Goal: Task Accomplishment & Management: Complete application form

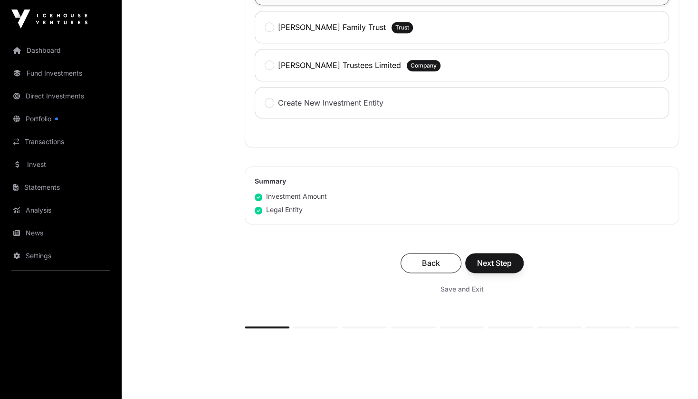
scroll to position [594, 0]
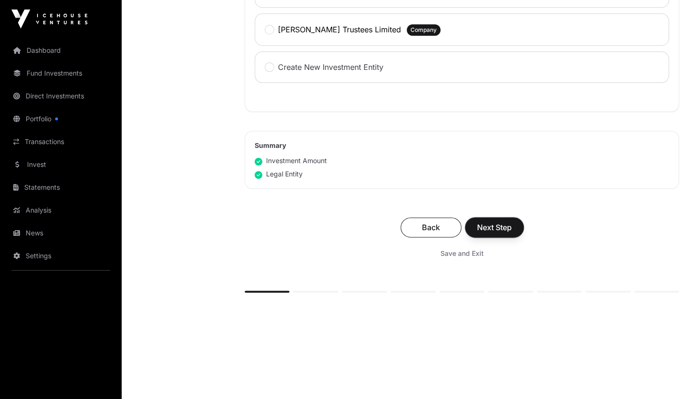
click at [501, 227] on span "Next Step" at bounding box center [494, 227] width 35 height 11
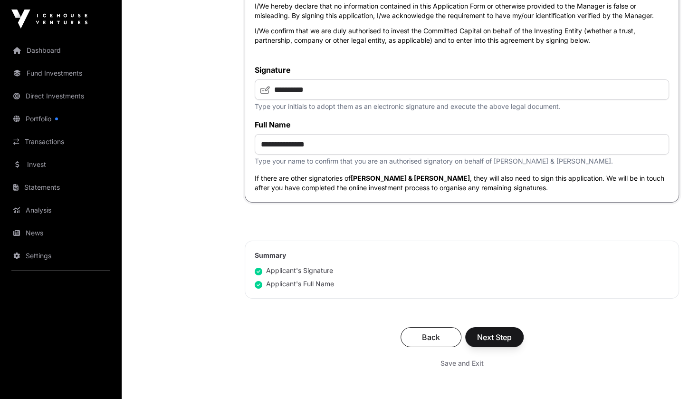
scroll to position [3922, 0]
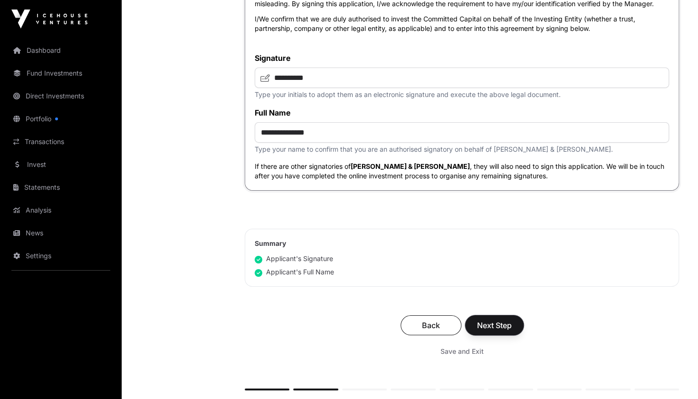
click at [493, 331] on span "Next Step" at bounding box center [494, 324] width 35 height 11
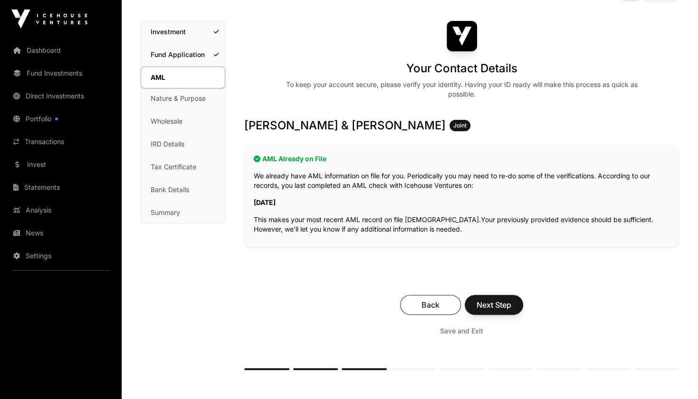
scroll to position [107, 0]
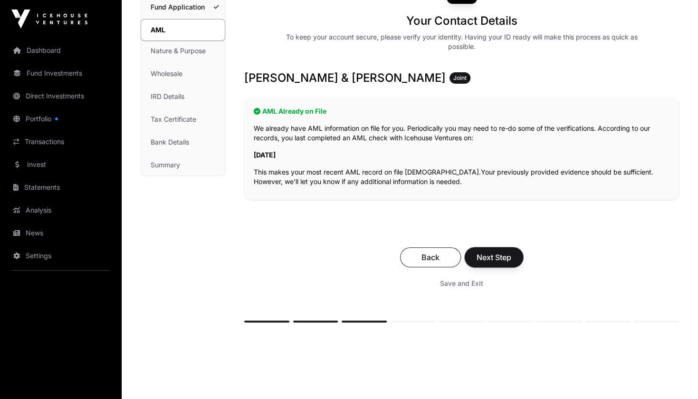
click at [494, 249] on button "Next Step" at bounding box center [494, 257] width 58 height 20
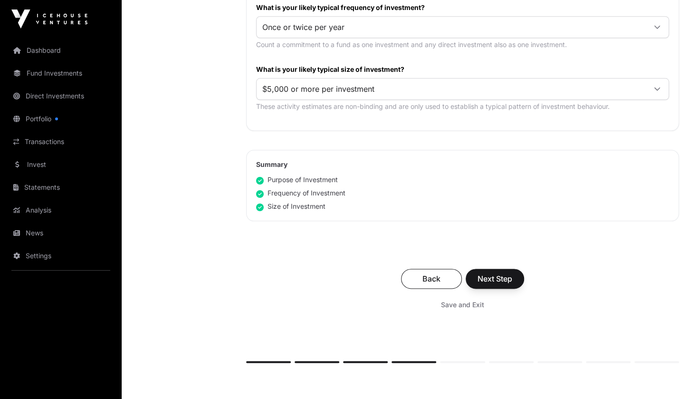
scroll to position [535, 0]
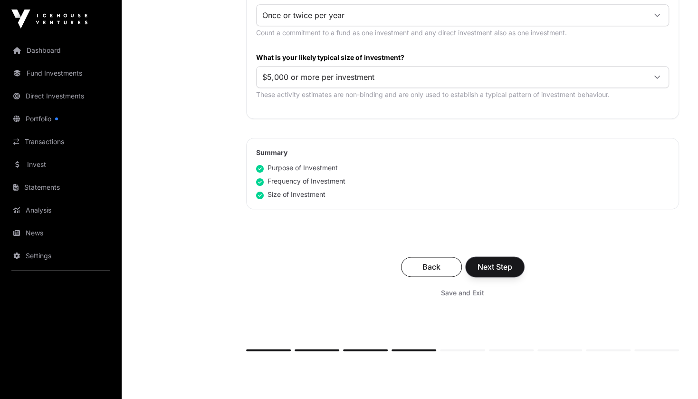
click at [501, 261] on span "Next Step" at bounding box center [495, 266] width 35 height 11
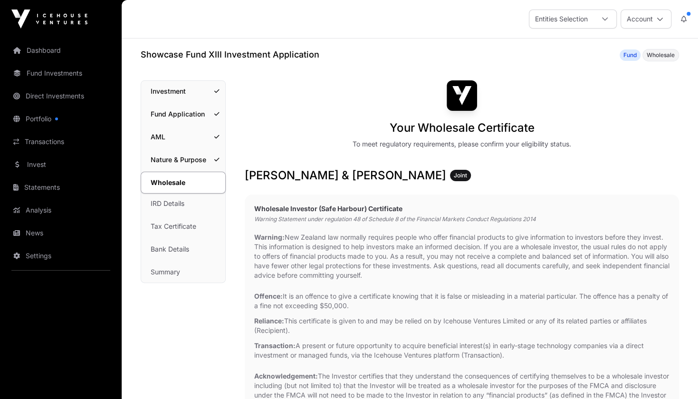
click at [176, 156] on link "Nature & Purpose" at bounding box center [183, 159] width 84 height 21
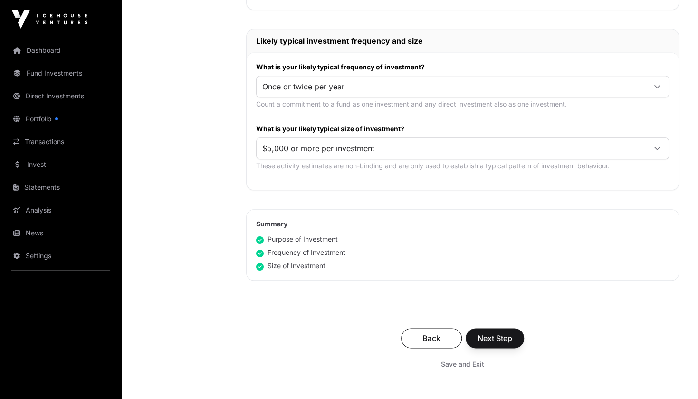
scroll to position [475, 0]
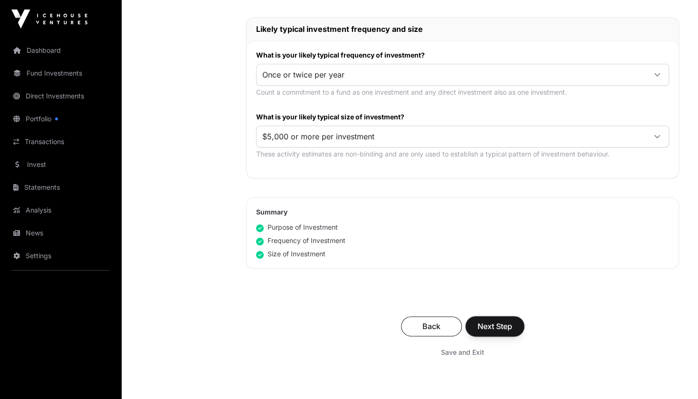
click at [488, 320] on span "Next Step" at bounding box center [495, 325] width 35 height 11
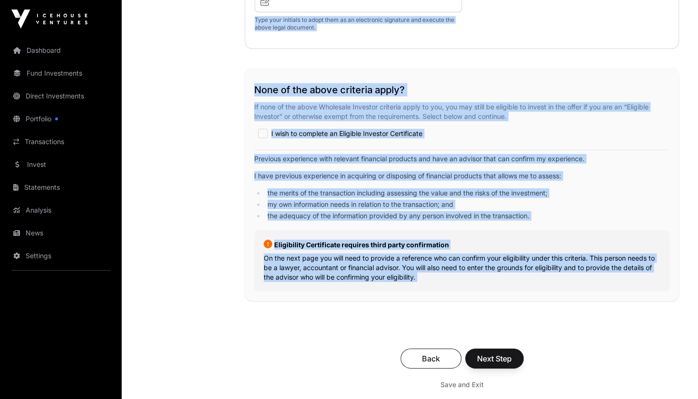
scroll to position [1811, 0]
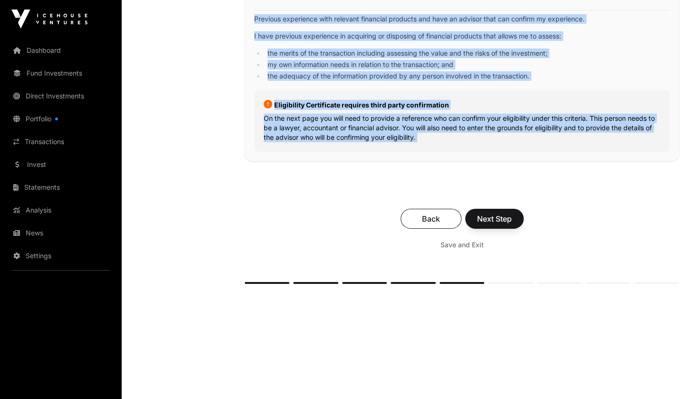
drag, startPoint x: 154, startPoint y: 48, endPoint x: 547, endPoint y: 188, distance: 417.6
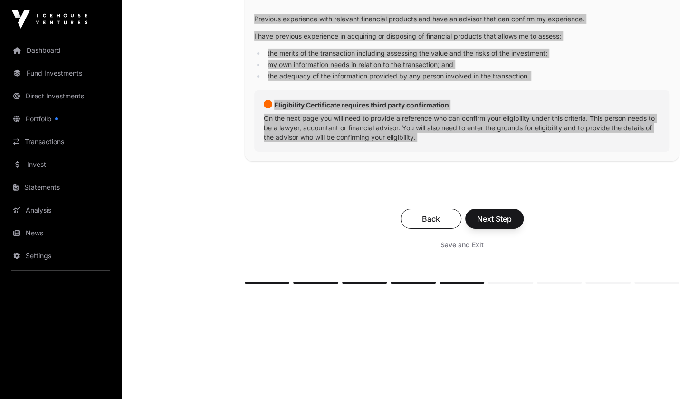
scroll to position [1800, 0]
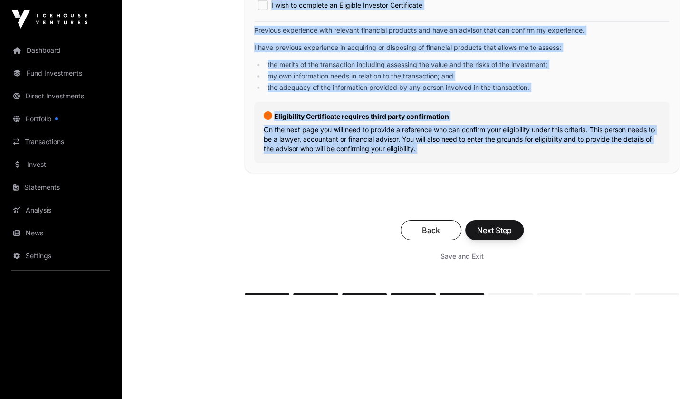
copy div "wcase Fund XIII Investment Application Fund Wholesale Wholesale Investment Fund…"
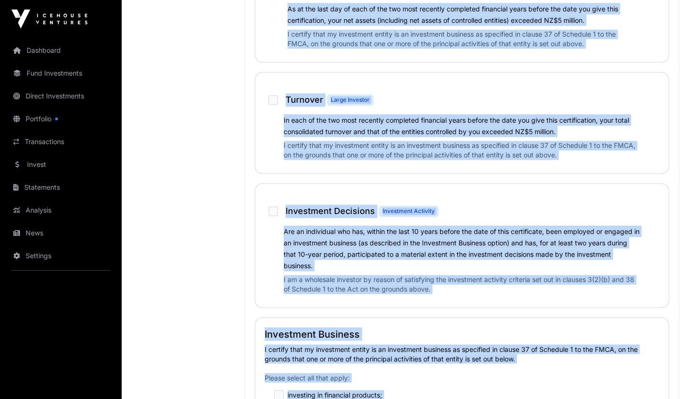
scroll to position [778, 0]
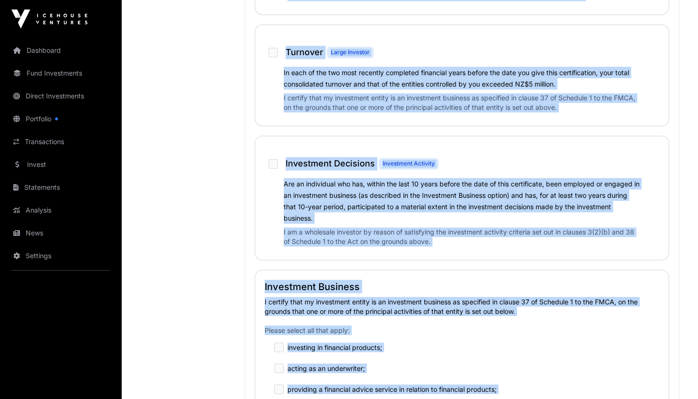
click at [520, 248] on p "I am a wholesale investor by reason of satisfying the investment activity crite…" at bounding box center [462, 238] width 357 height 23
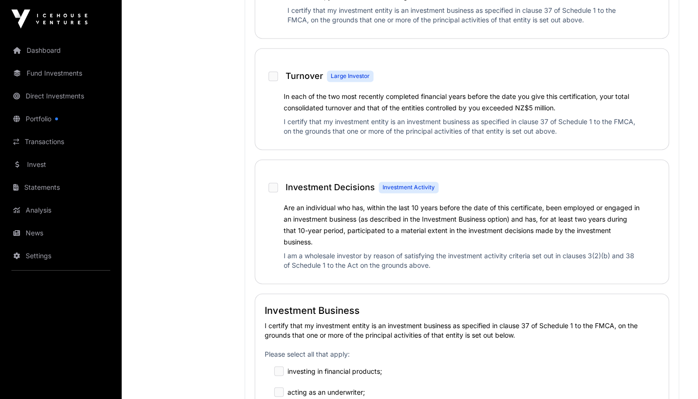
scroll to position [469, 0]
